Goal: Check status: Check status

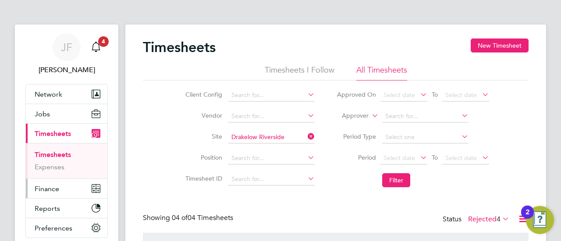
click at [47, 185] on span "Finance" at bounding box center [47, 189] width 25 height 8
click at [50, 187] on span "Finance" at bounding box center [47, 189] width 25 height 8
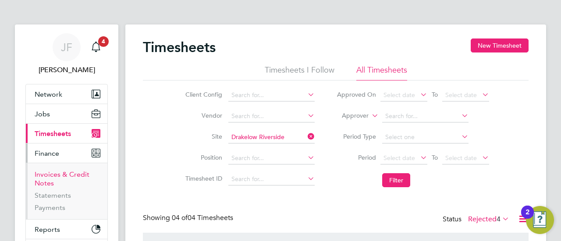
click at [49, 177] on link "Invoices & Credit Notes" at bounding box center [62, 178] width 55 height 17
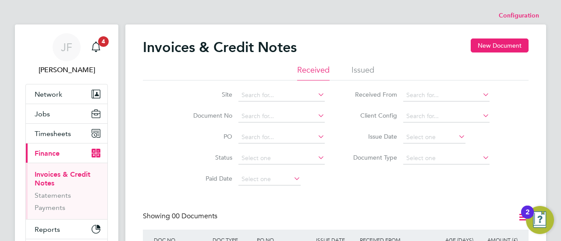
click at [366, 68] on li "Issued" at bounding box center [362, 73] width 23 height 16
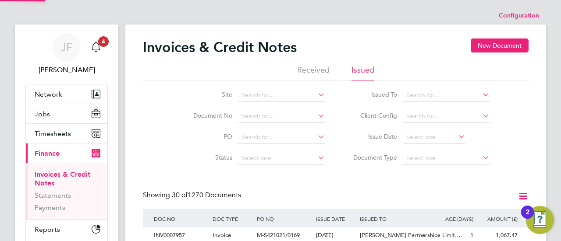
scroll to position [17, 59]
click at [261, 116] on input at bounding box center [281, 116] width 86 height 12
click at [270, 128] on b "7834" at bounding box center [270, 127] width 14 height 7
type input "INV0007834"
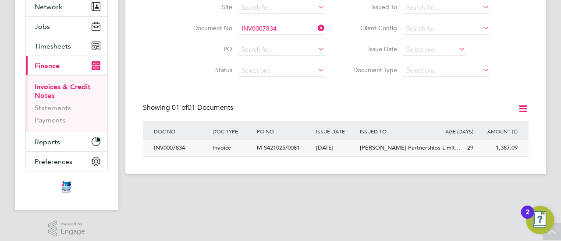
click at [282, 148] on span "M-S421025/0081" at bounding box center [278, 147] width 43 height 7
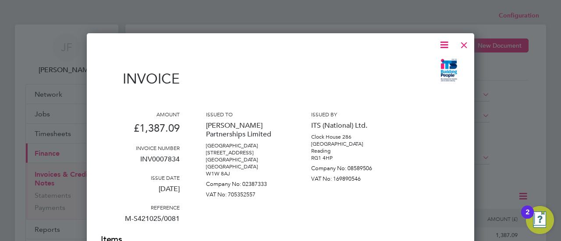
click at [465, 45] on div at bounding box center [464, 43] width 16 height 16
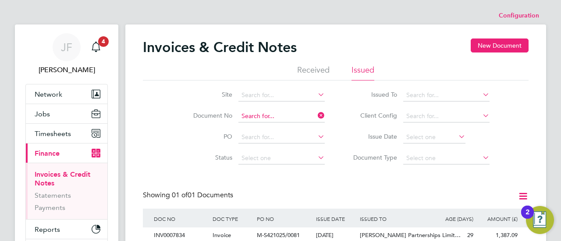
click at [274, 116] on input at bounding box center [281, 116] width 86 height 12
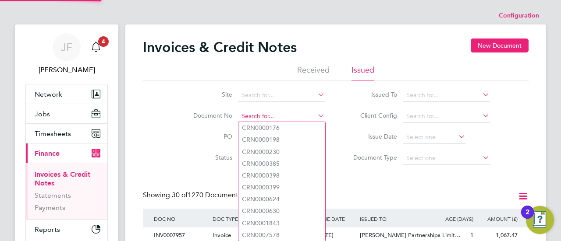
scroll to position [17, 59]
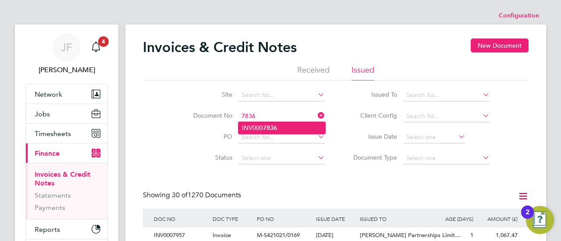
click at [276, 125] on b "7836" at bounding box center [270, 127] width 14 height 7
type input "INV0007836"
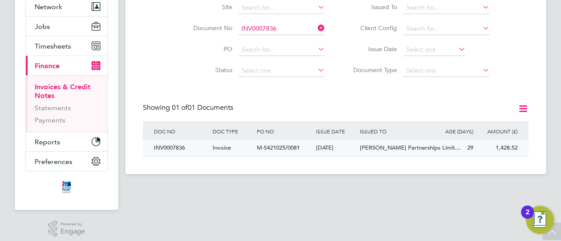
click at [282, 150] on span "M-S421025/0081" at bounding box center [278, 147] width 43 height 7
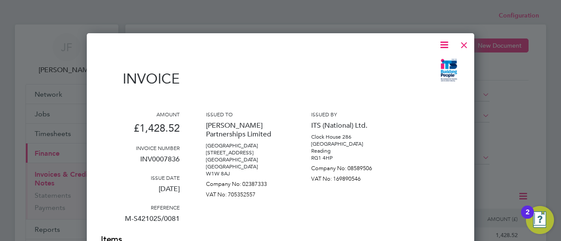
click at [464, 45] on div at bounding box center [464, 43] width 16 height 16
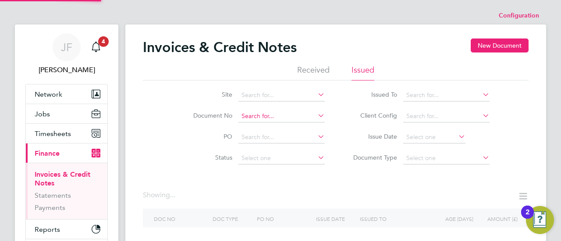
click at [281, 113] on input at bounding box center [281, 116] width 86 height 12
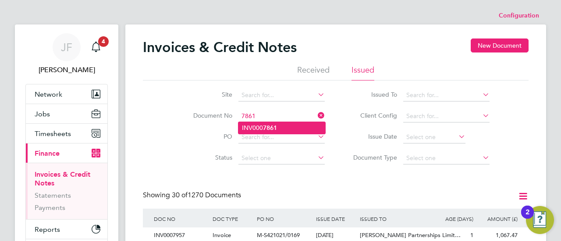
click at [269, 128] on b "7861" at bounding box center [270, 127] width 14 height 7
type input "INV0007861"
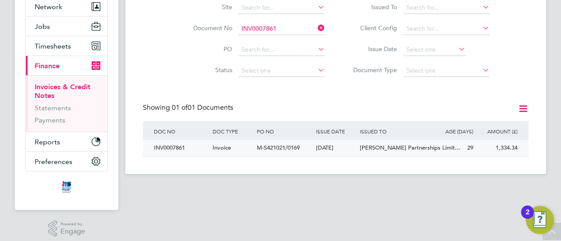
click at [223, 148] on span "Invoice" at bounding box center [221, 147] width 18 height 7
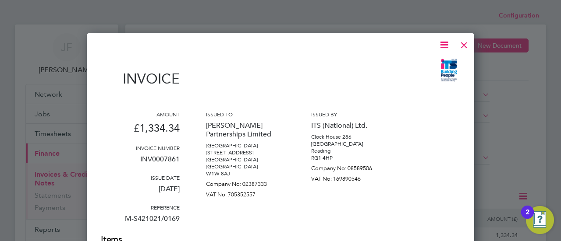
click at [466, 46] on div at bounding box center [464, 43] width 16 height 16
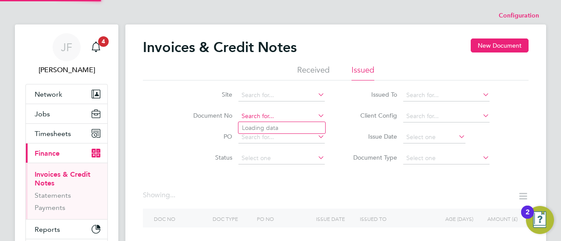
click at [276, 113] on input at bounding box center [281, 116] width 86 height 12
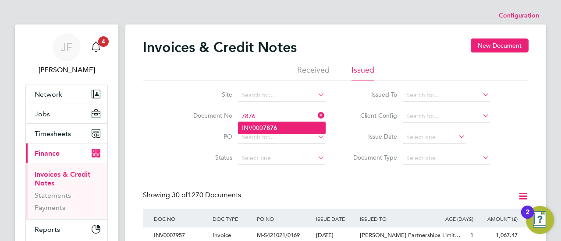
click at [276, 128] on b "7876" at bounding box center [270, 127] width 14 height 7
type input "INV0007876"
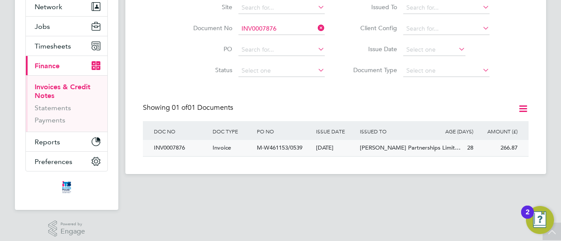
click at [187, 148] on div "INV0007876" at bounding box center [181, 148] width 59 height 16
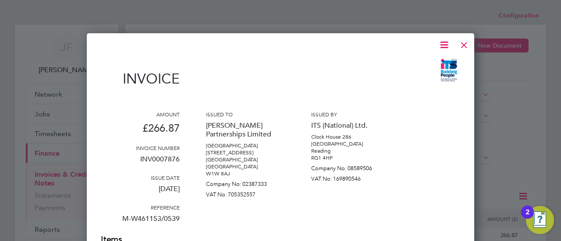
click at [466, 43] on div at bounding box center [464, 43] width 16 height 16
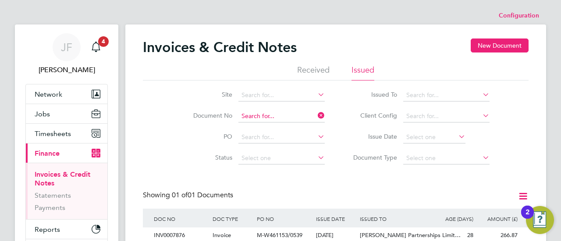
click at [281, 115] on input at bounding box center [281, 116] width 86 height 12
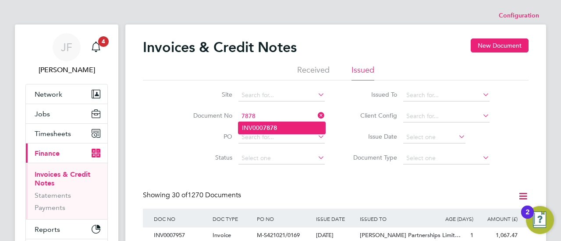
click at [267, 126] on b "7878" at bounding box center [270, 127] width 14 height 7
type input "INV0007878"
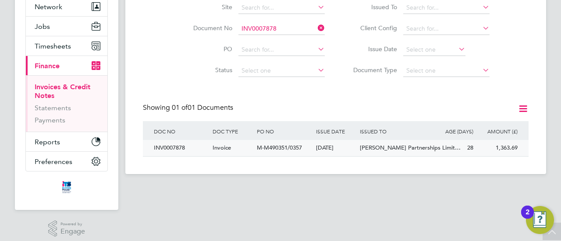
click at [287, 147] on span "M-M490351/0357" at bounding box center [279, 147] width 45 height 7
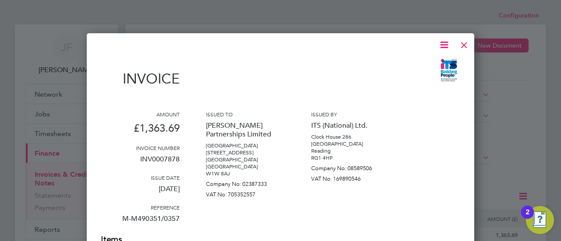
click at [466, 45] on div at bounding box center [464, 43] width 16 height 16
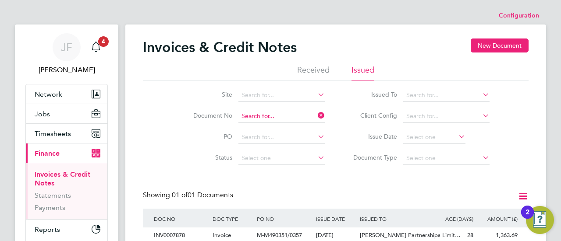
click at [270, 113] on input at bounding box center [281, 116] width 86 height 12
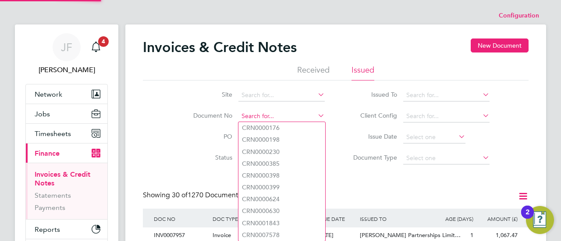
scroll to position [17, 59]
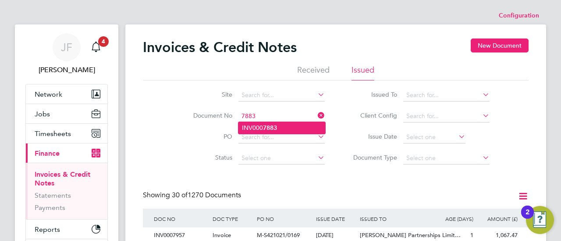
click at [268, 127] on b "7883" at bounding box center [270, 127] width 14 height 7
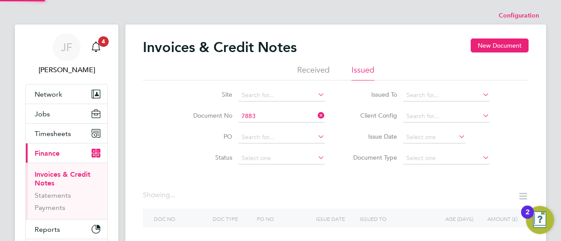
type input "INV0007883"
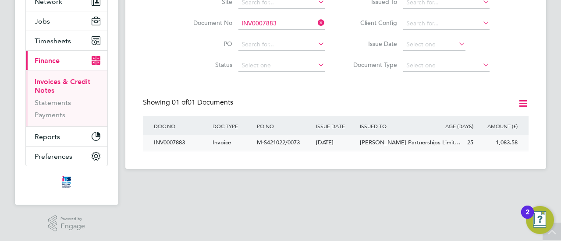
click at [183, 143] on div "INV0007883" at bounding box center [181, 143] width 59 height 16
